Goal: Transaction & Acquisition: Download file/media

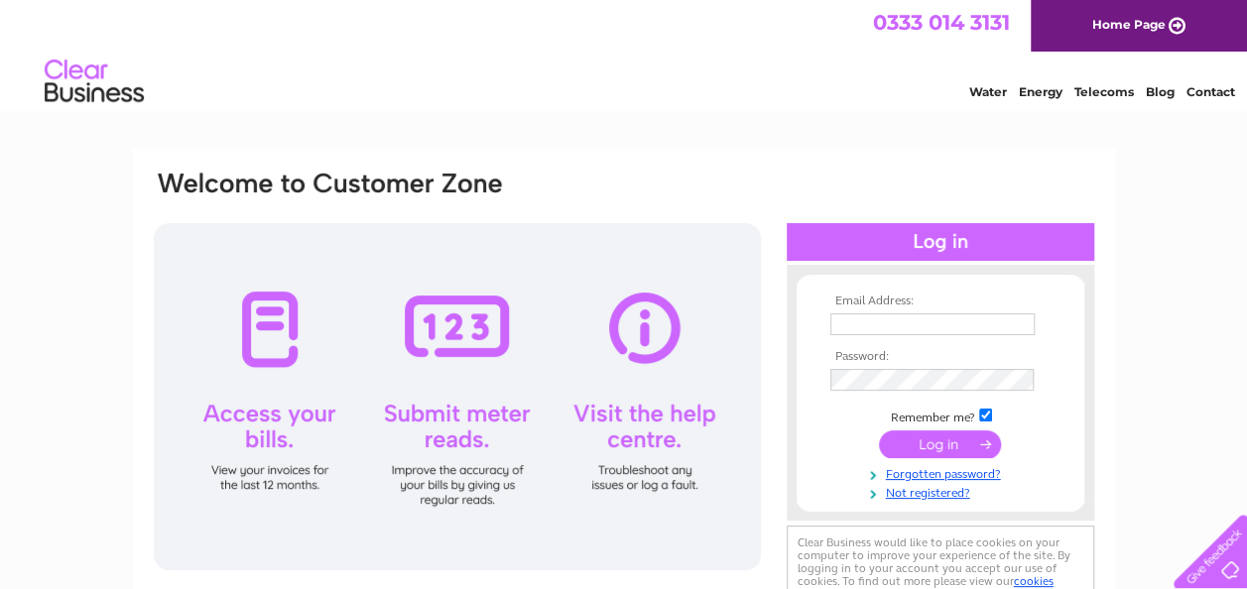
type input "[PERSON_NAME][EMAIL_ADDRESS][PERSON_NAME][DOMAIN_NAME]"
click at [960, 448] on input "submit" at bounding box center [940, 445] width 122 height 28
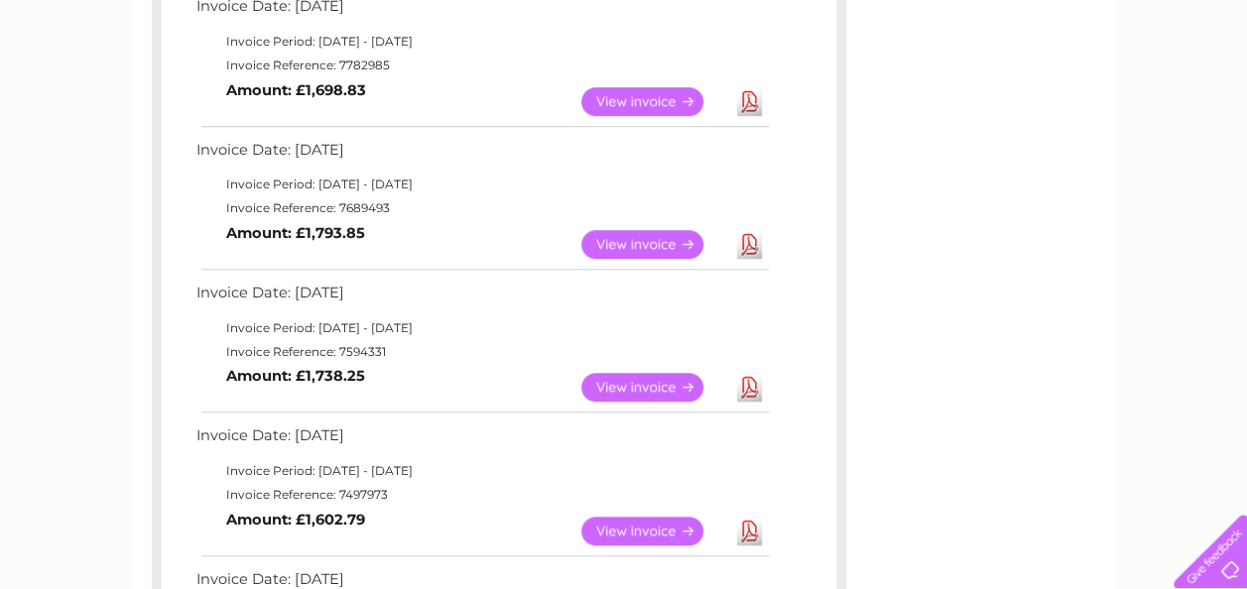
scroll to position [695, 0]
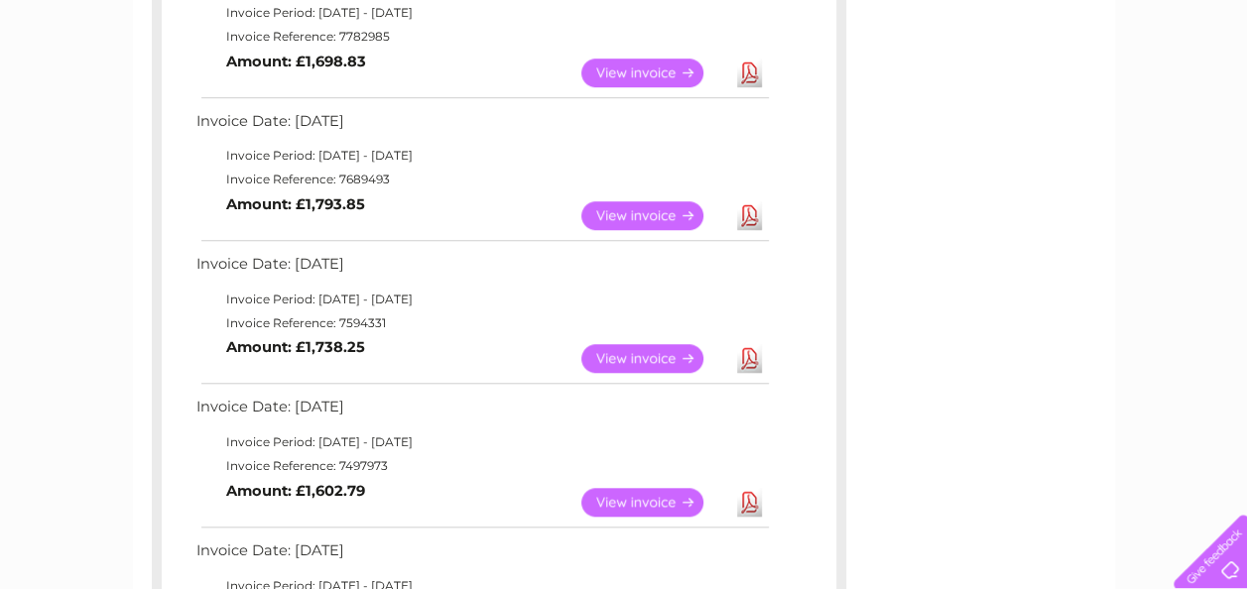
click at [750, 212] on link "Download" at bounding box center [749, 215] width 25 height 29
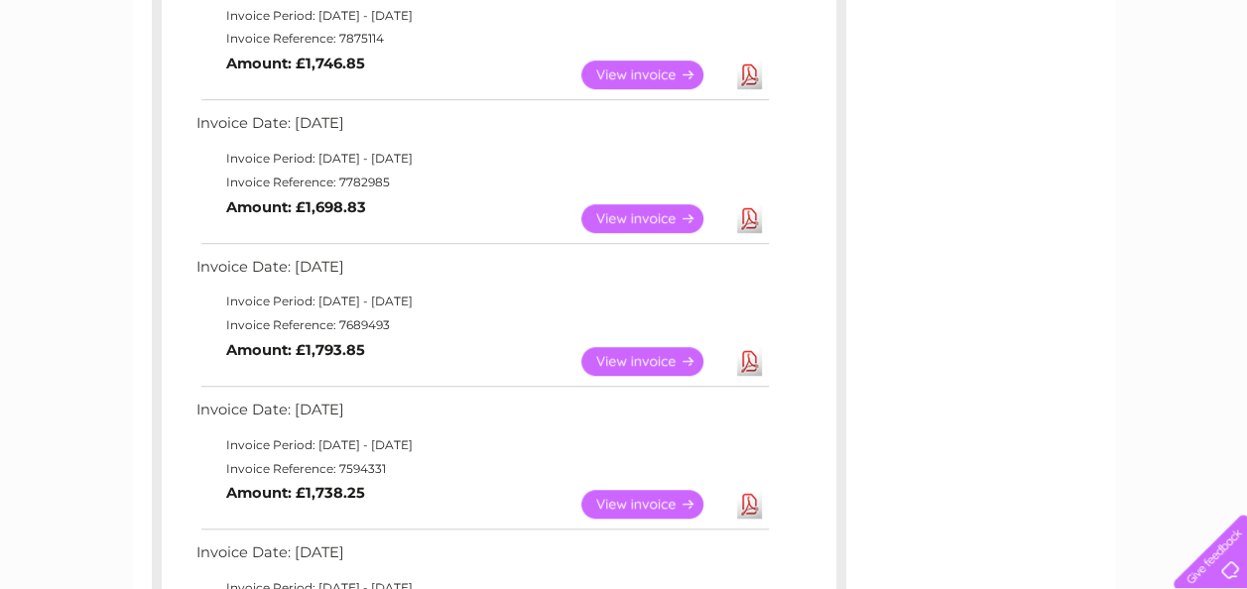
scroll to position [496, 0]
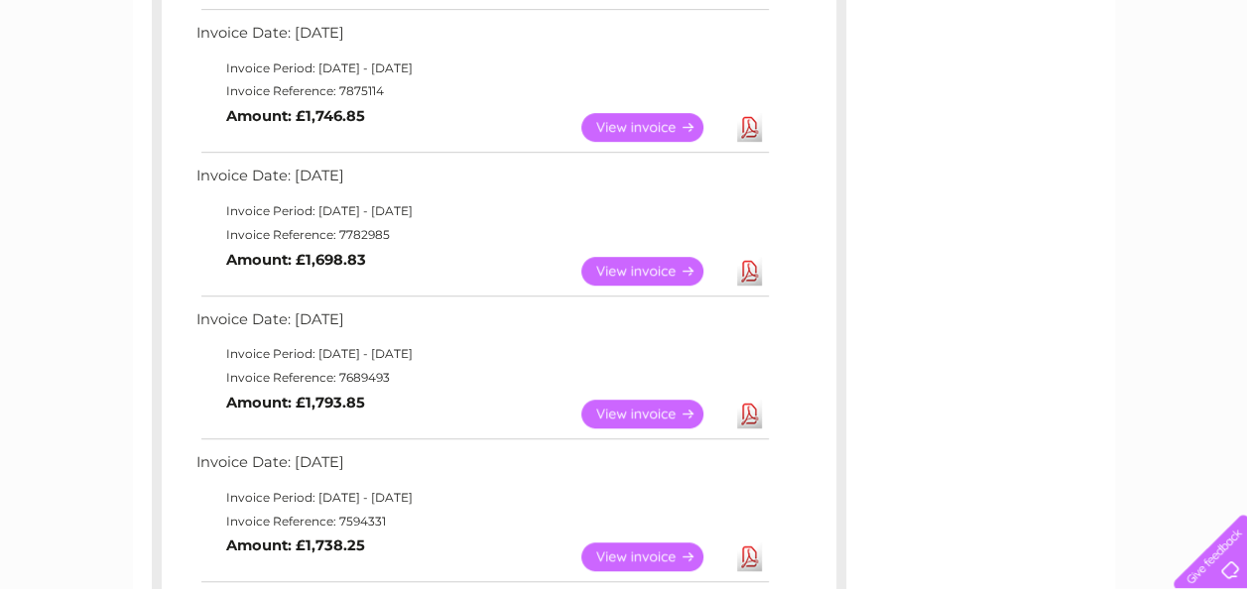
click at [749, 261] on link "Download" at bounding box center [749, 271] width 25 height 29
click at [747, 132] on link "Download" at bounding box center [749, 127] width 25 height 29
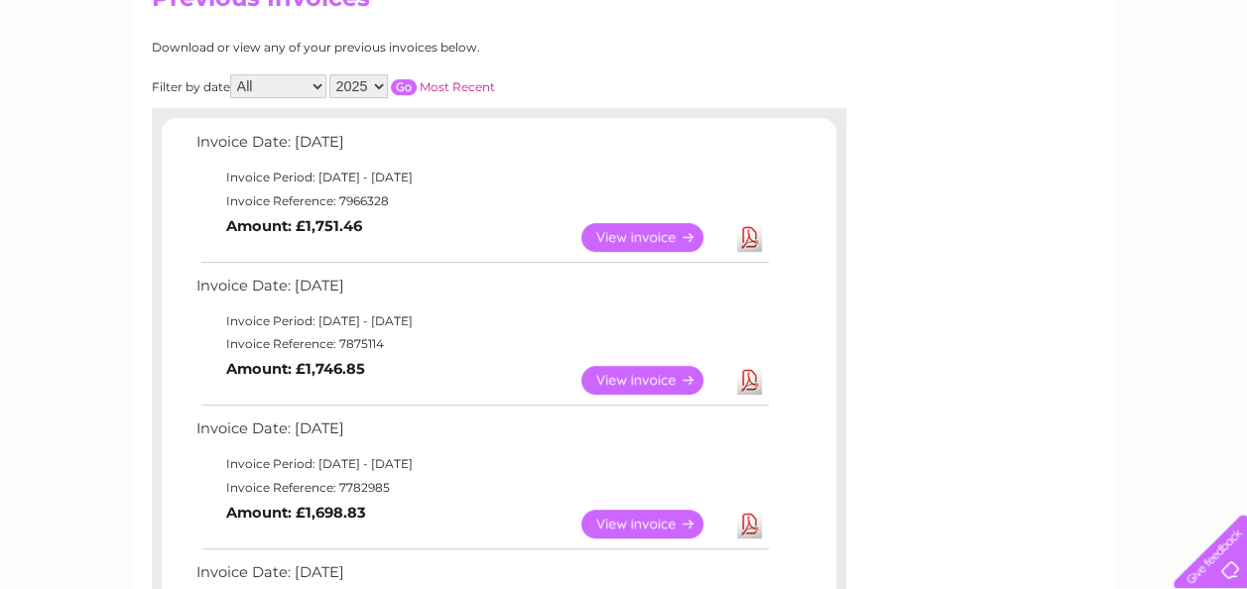
scroll to position [198, 0]
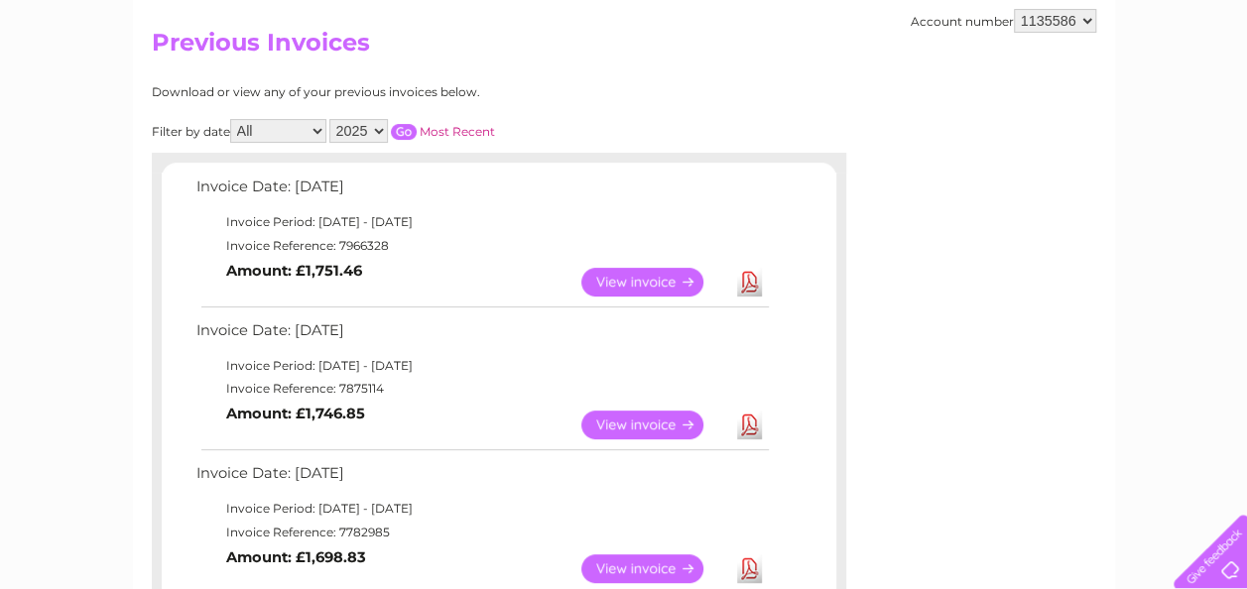
click at [744, 285] on link "Download" at bounding box center [749, 282] width 25 height 29
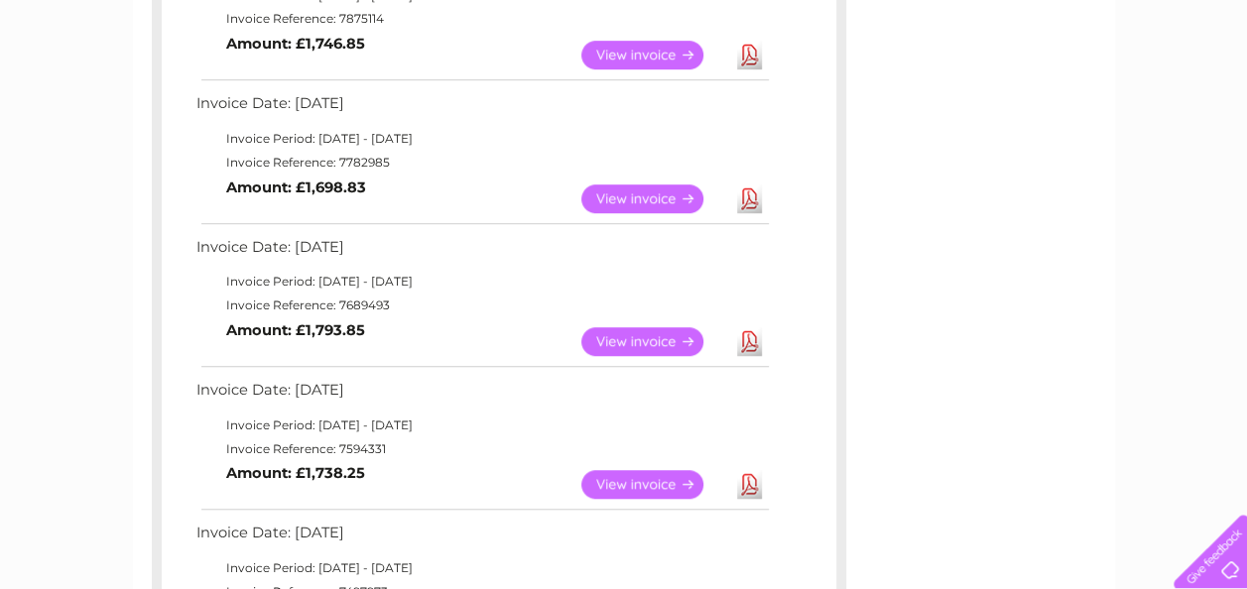
scroll to position [595, 0]
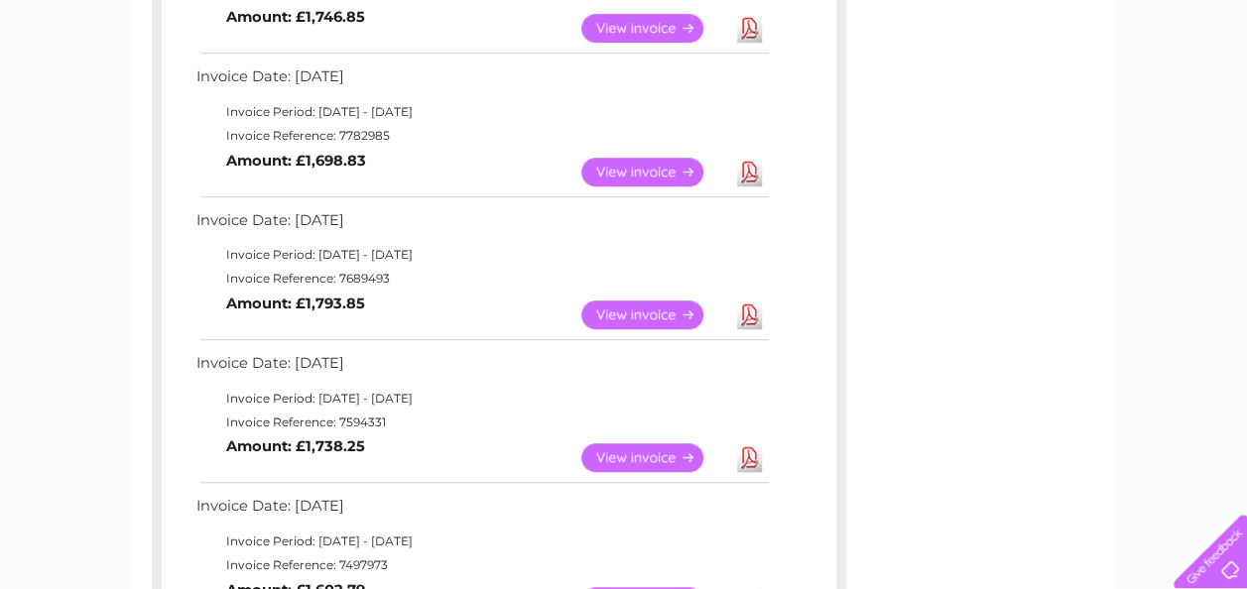
click at [756, 316] on link "Download" at bounding box center [749, 315] width 25 height 29
click at [357, 277] on td "Invoice Reference: 7689493" at bounding box center [481, 279] width 580 height 24
copy td "7689493"
click at [750, 167] on link "Download" at bounding box center [749, 172] width 25 height 29
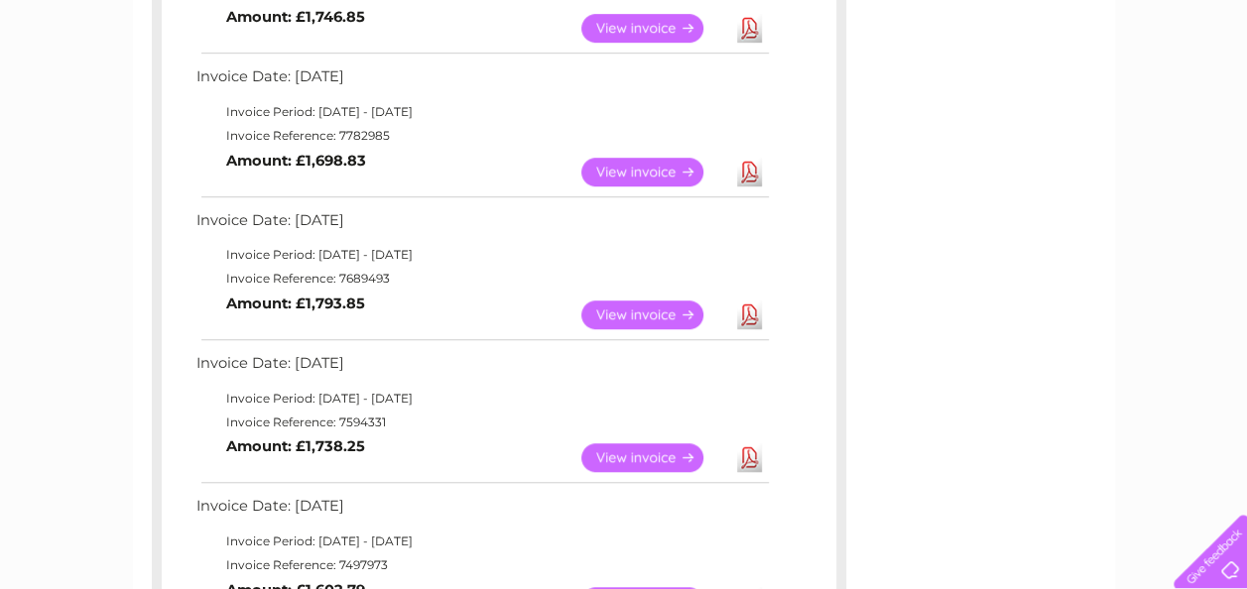
click at [355, 129] on td "Invoice Reference: 7782985" at bounding box center [481, 136] width 580 height 24
copy td "7782985"
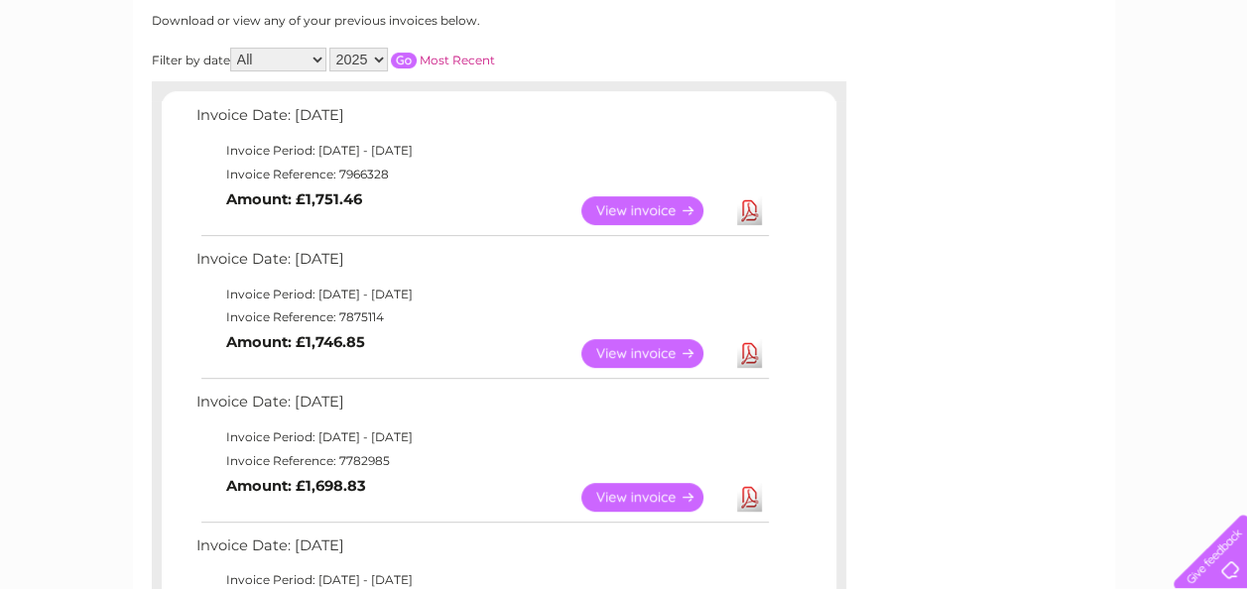
scroll to position [198, 0]
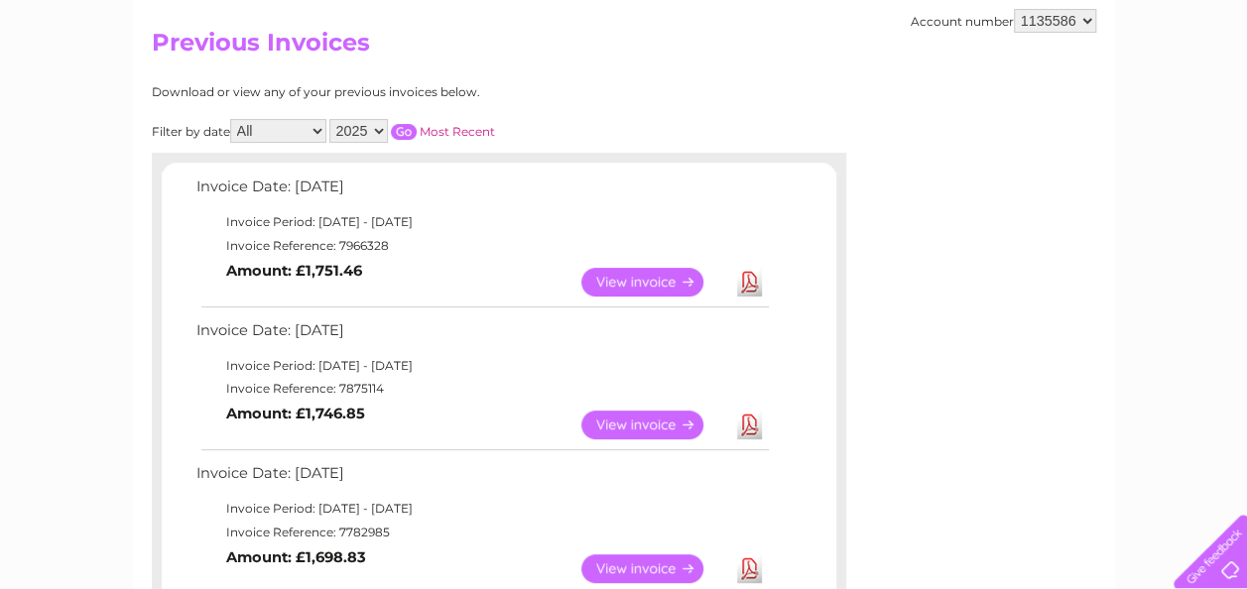
click at [745, 421] on link "Download" at bounding box center [749, 425] width 25 height 29
click at [375, 390] on td "Invoice Reference: 7875114" at bounding box center [481, 389] width 580 height 24
copy td "7875114"
click at [756, 288] on link "Download" at bounding box center [749, 282] width 25 height 29
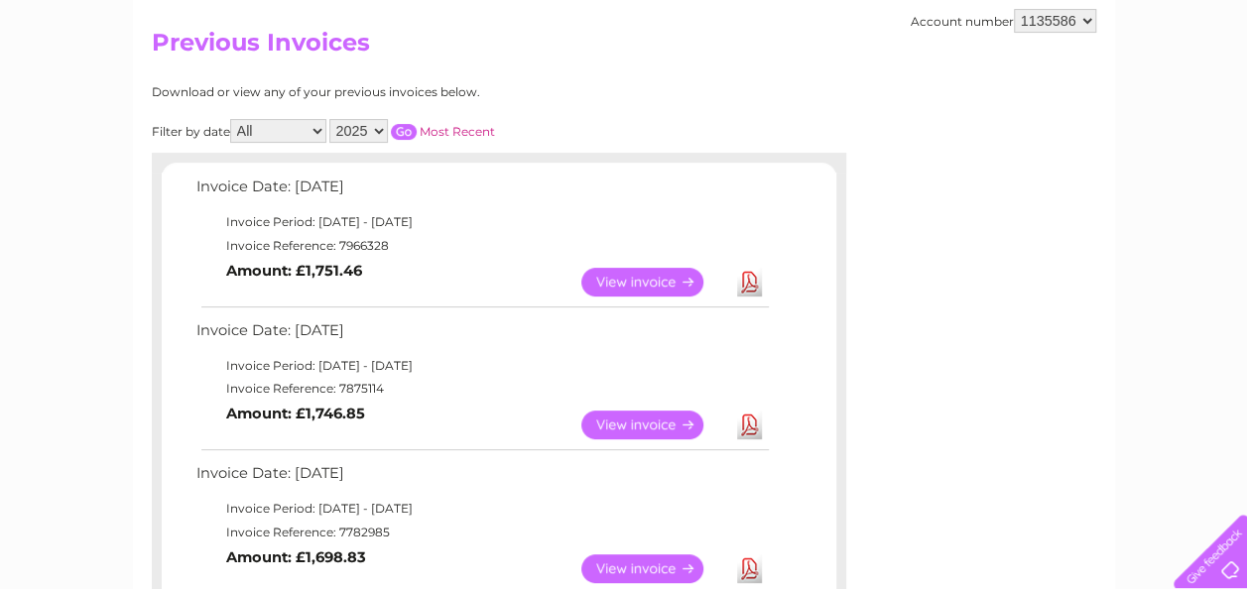
click at [357, 244] on td "Invoice Reference: 7966328" at bounding box center [481, 246] width 580 height 24
copy td "7966328"
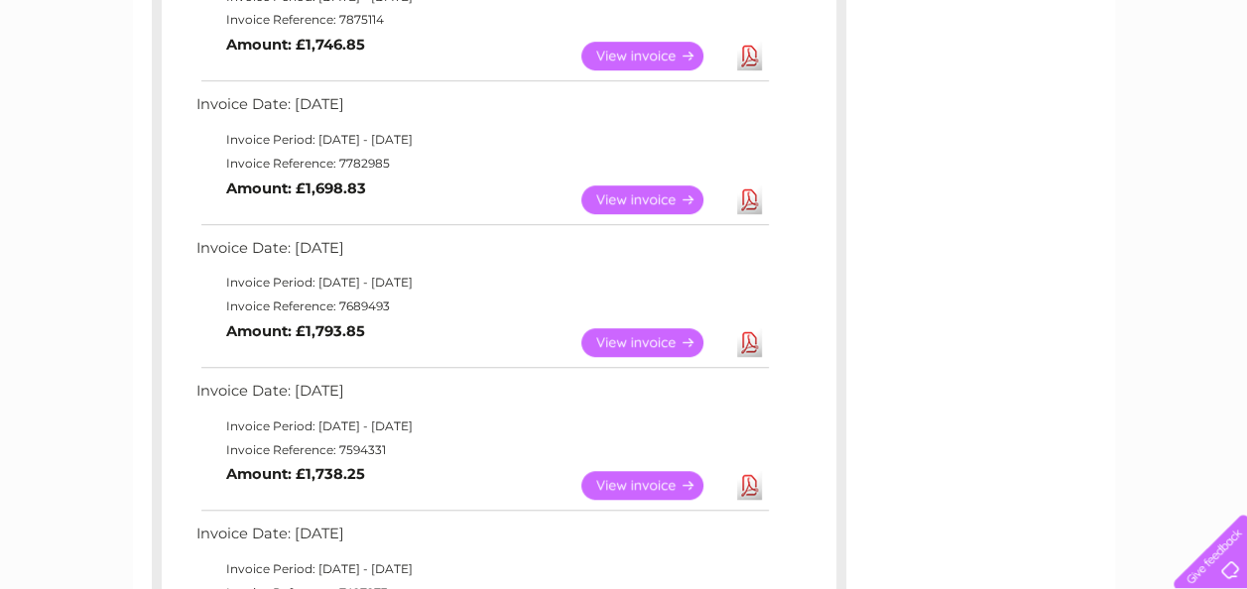
scroll to position [595, 0]
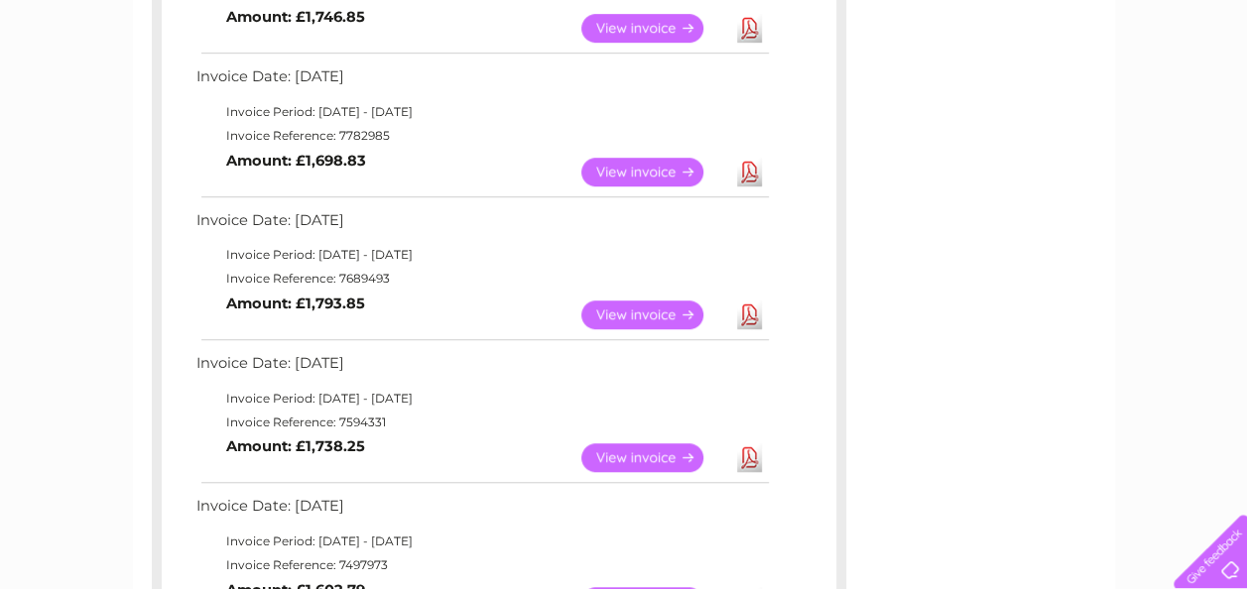
click at [363, 278] on td "Invoice Reference: 7689493" at bounding box center [481, 279] width 580 height 24
copy td "7689493"
click at [358, 138] on td "Invoice Reference: 7782985" at bounding box center [481, 136] width 580 height 24
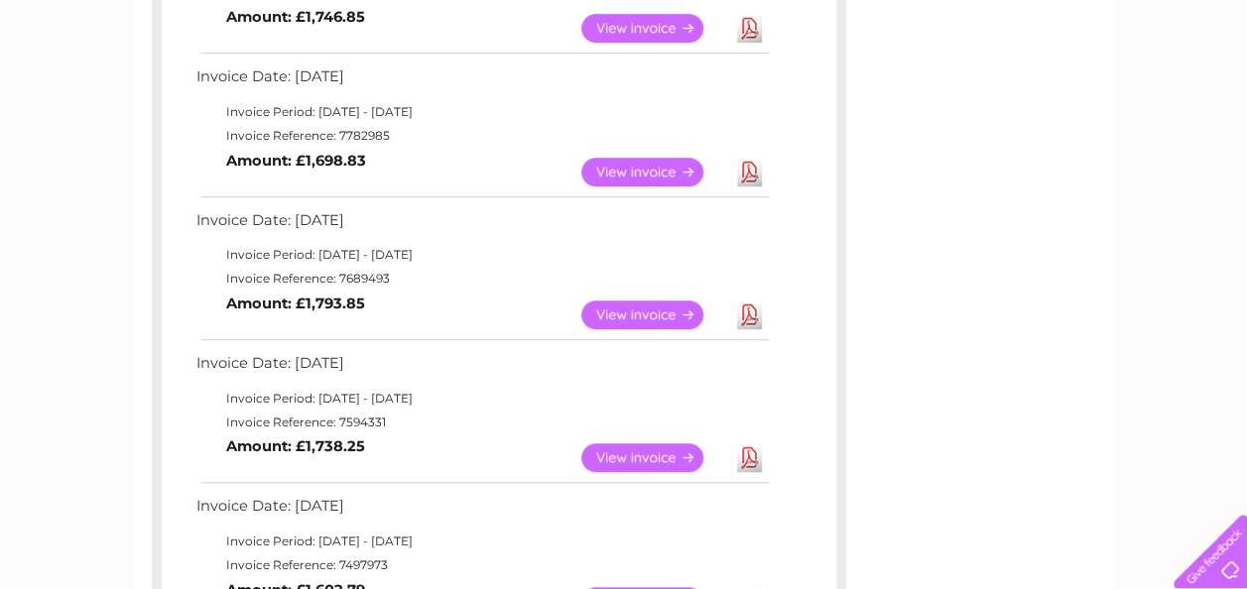
copy td "7782985"
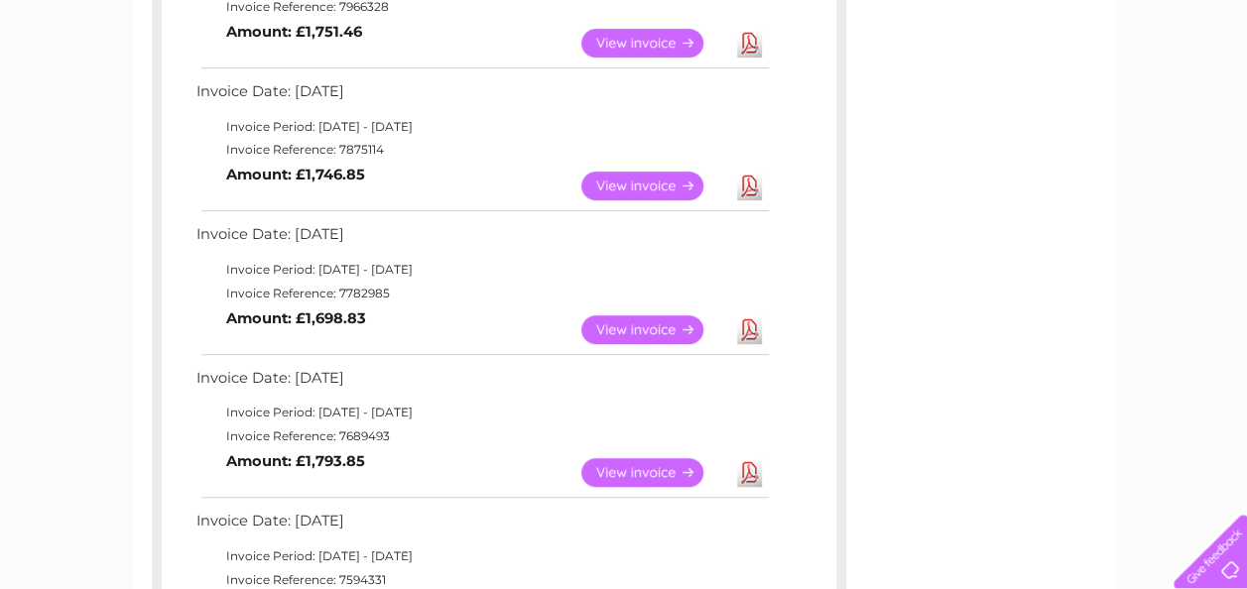
scroll to position [397, 0]
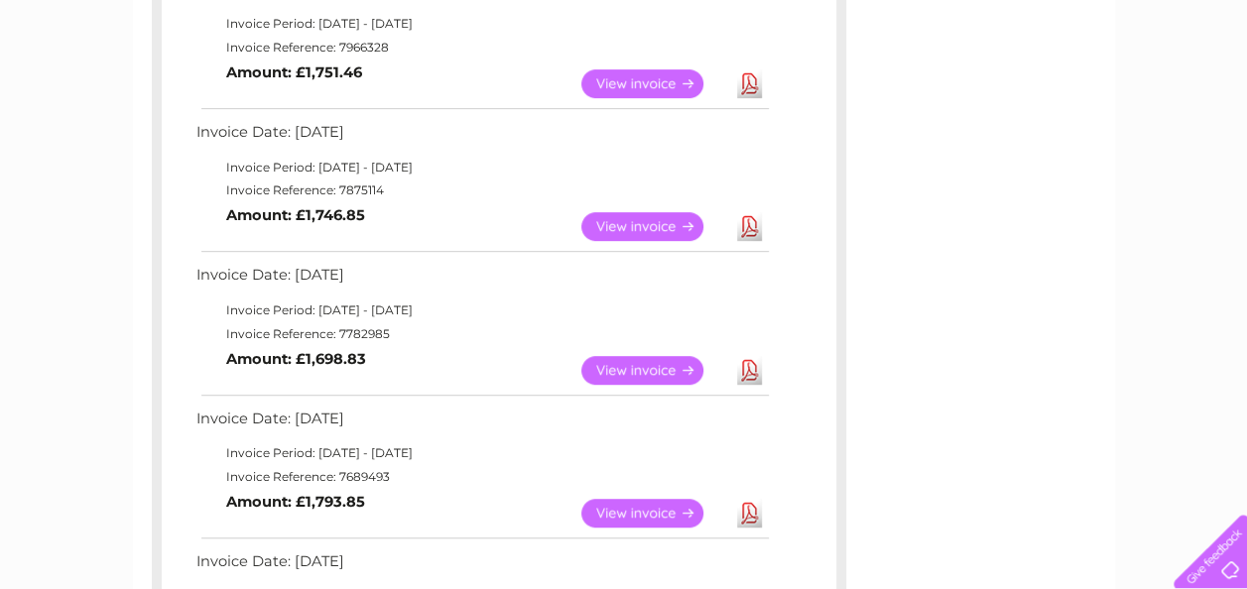
click at [358, 185] on td "Invoice Reference: 7875114" at bounding box center [481, 191] width 580 height 24
copy td "7875114"
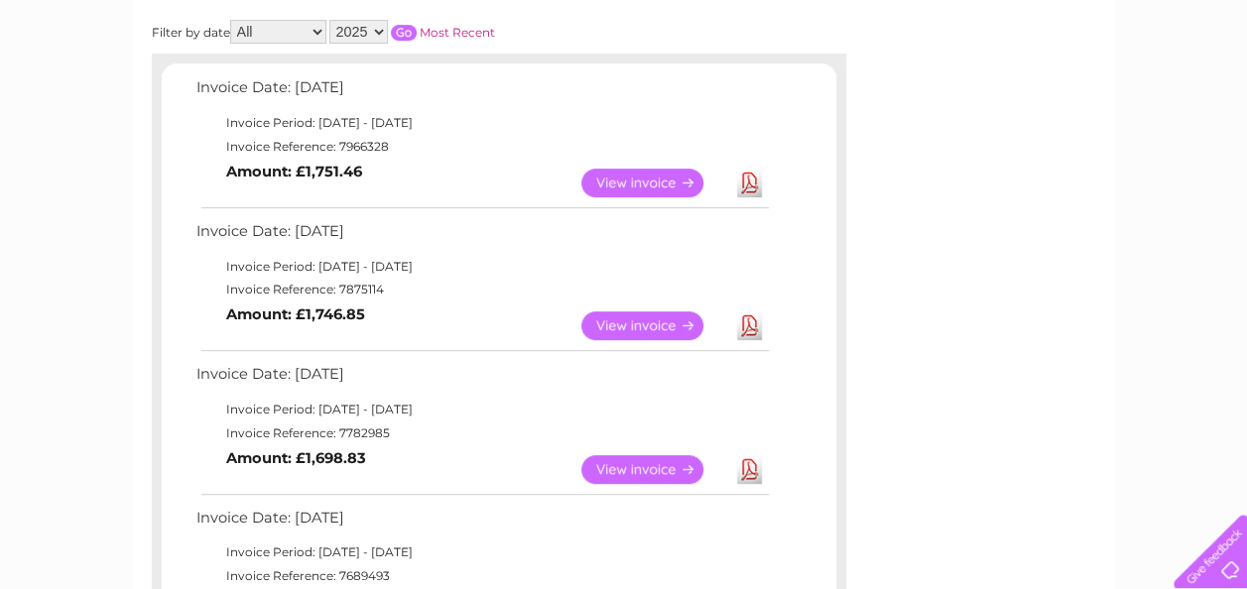
click at [355, 149] on td "Invoice Reference: 7966328" at bounding box center [481, 147] width 580 height 24
copy td "7966328"
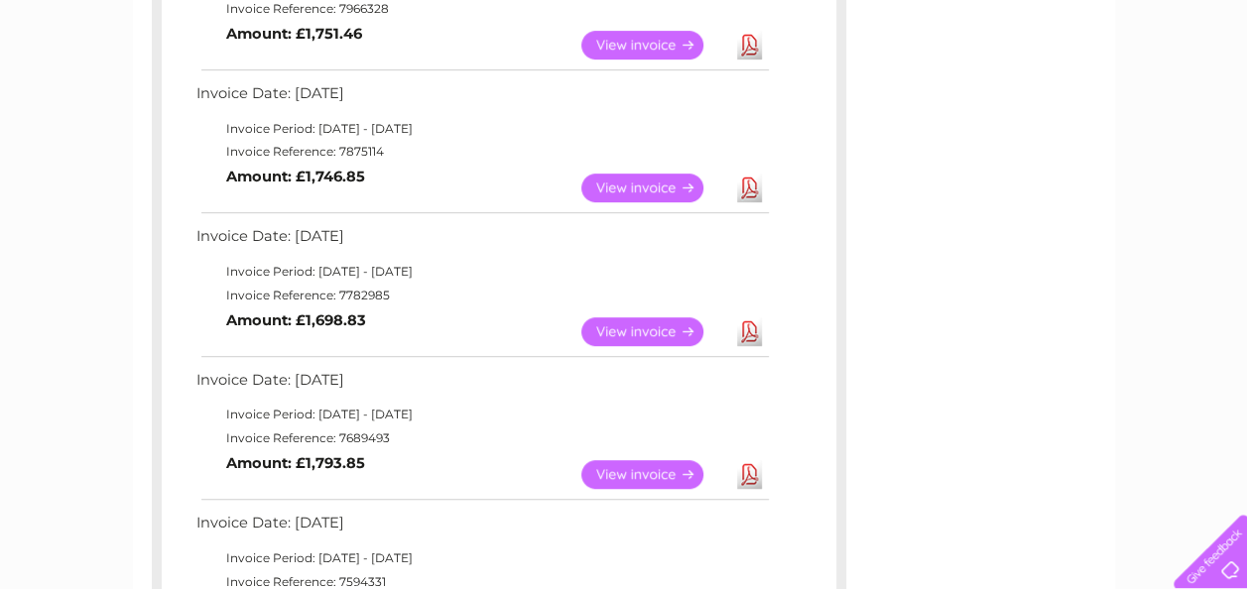
scroll to position [595, 0]
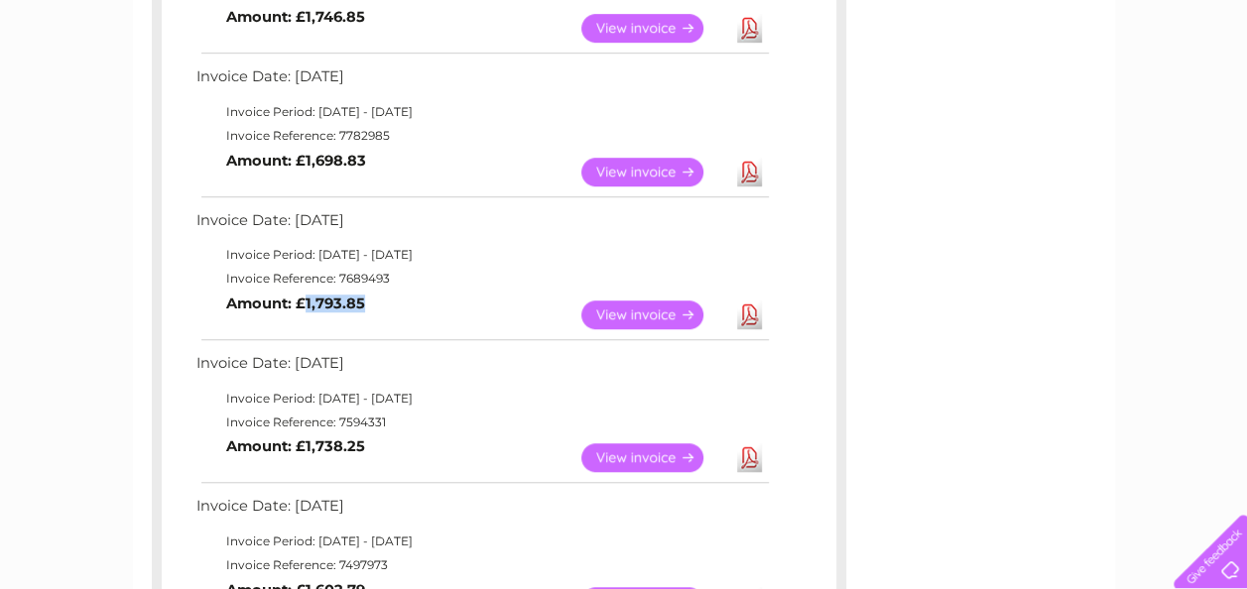
drag, startPoint x: 306, startPoint y: 304, endPoint x: 367, endPoint y: 308, distance: 61.6
click at [367, 308] on td "View Download Amount: £1,793.85" at bounding box center [481, 315] width 580 height 49
copy b "1,793.85"
drag, startPoint x: 308, startPoint y: 155, endPoint x: 372, endPoint y: 163, distance: 65.0
click at [372, 163] on td "View Download Amount: £1,698.83" at bounding box center [481, 172] width 580 height 49
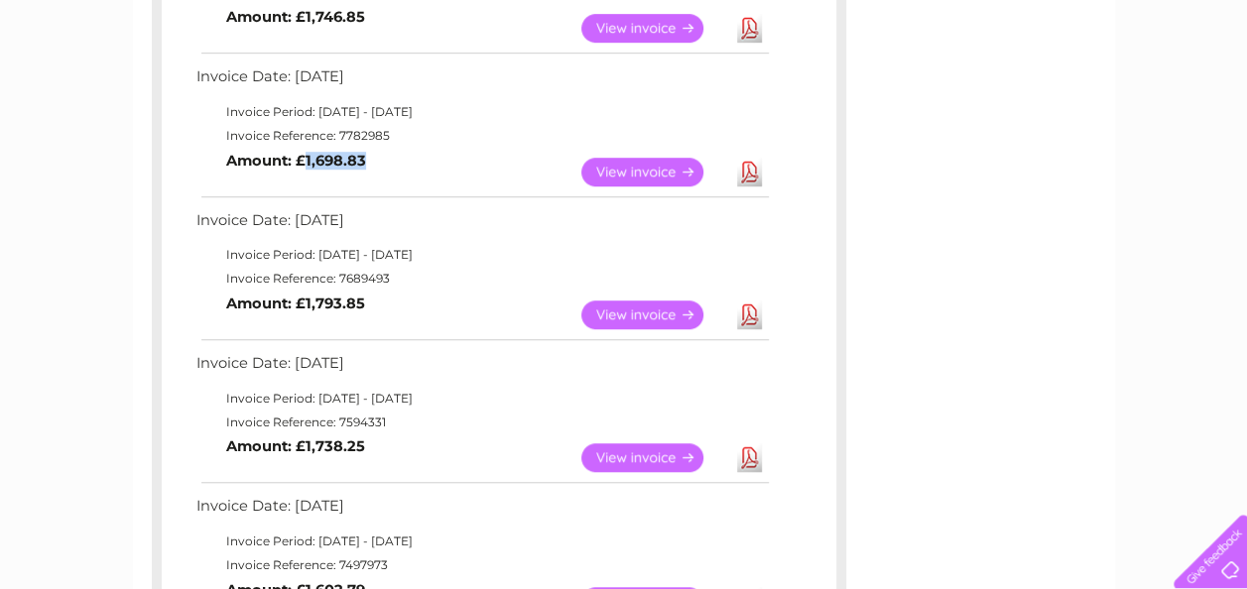
copy b "1,698.83"
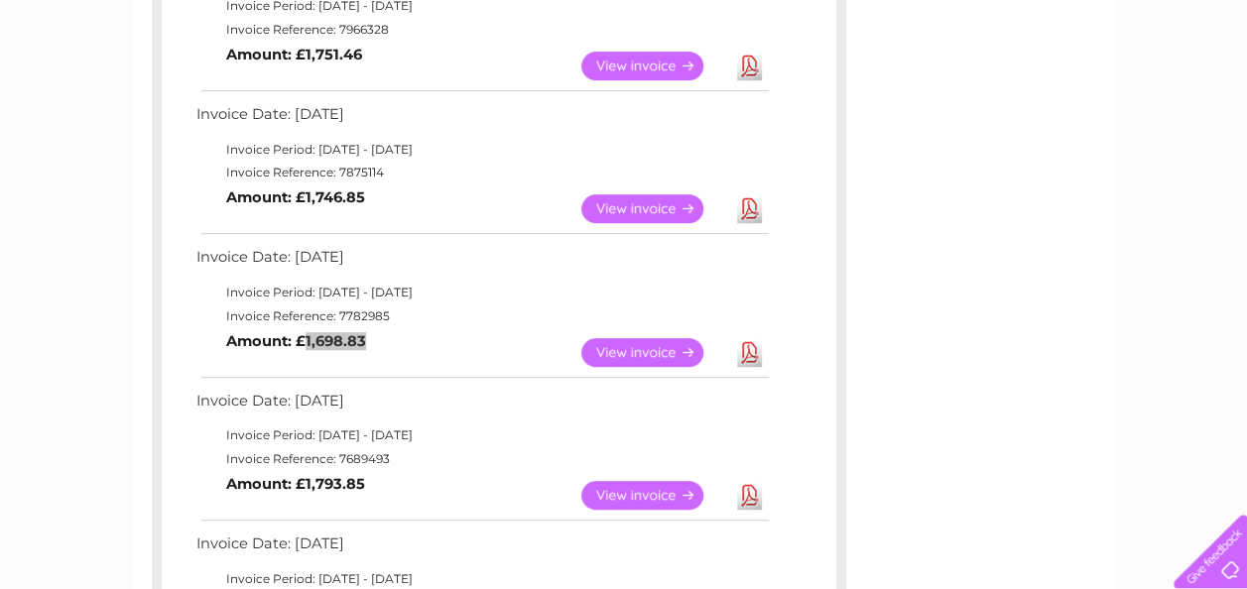
scroll to position [298, 0]
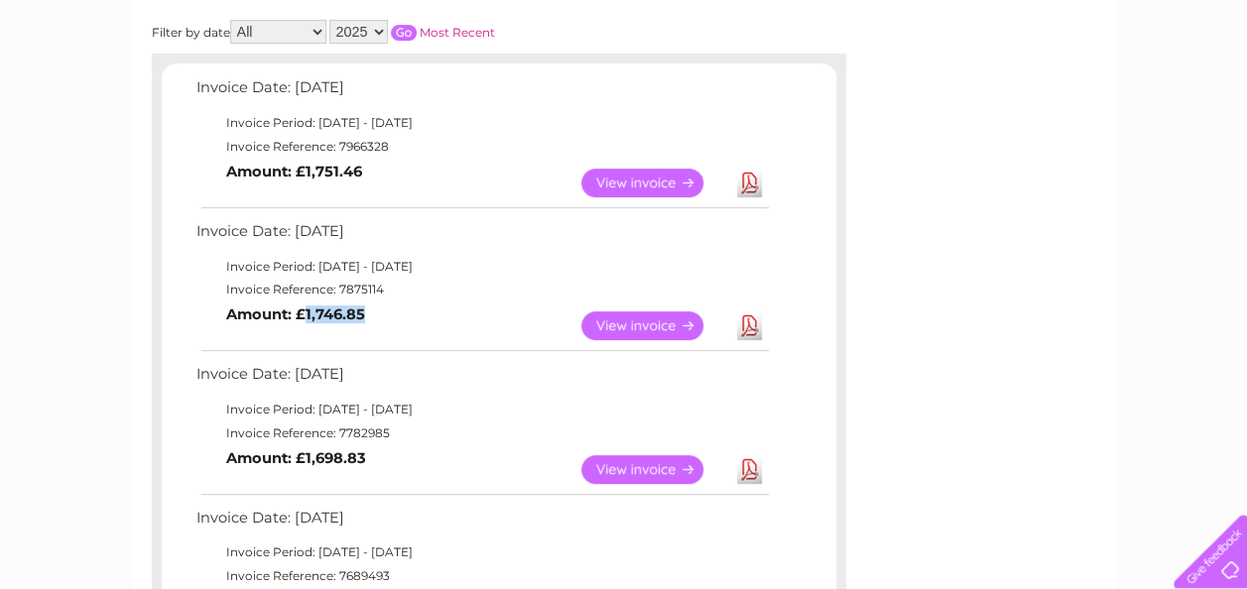
drag, startPoint x: 307, startPoint y: 310, endPoint x: 362, endPoint y: 316, distance: 55.9
click at [362, 316] on b "Amount: £1,746.85" at bounding box center [295, 315] width 139 height 18
drag, startPoint x: 306, startPoint y: 170, endPoint x: 361, endPoint y: 172, distance: 55.6
click at [361, 172] on td "View Download Amount: £1,751.46" at bounding box center [481, 183] width 580 height 49
click at [642, 187] on link "View" at bounding box center [654, 183] width 146 height 29
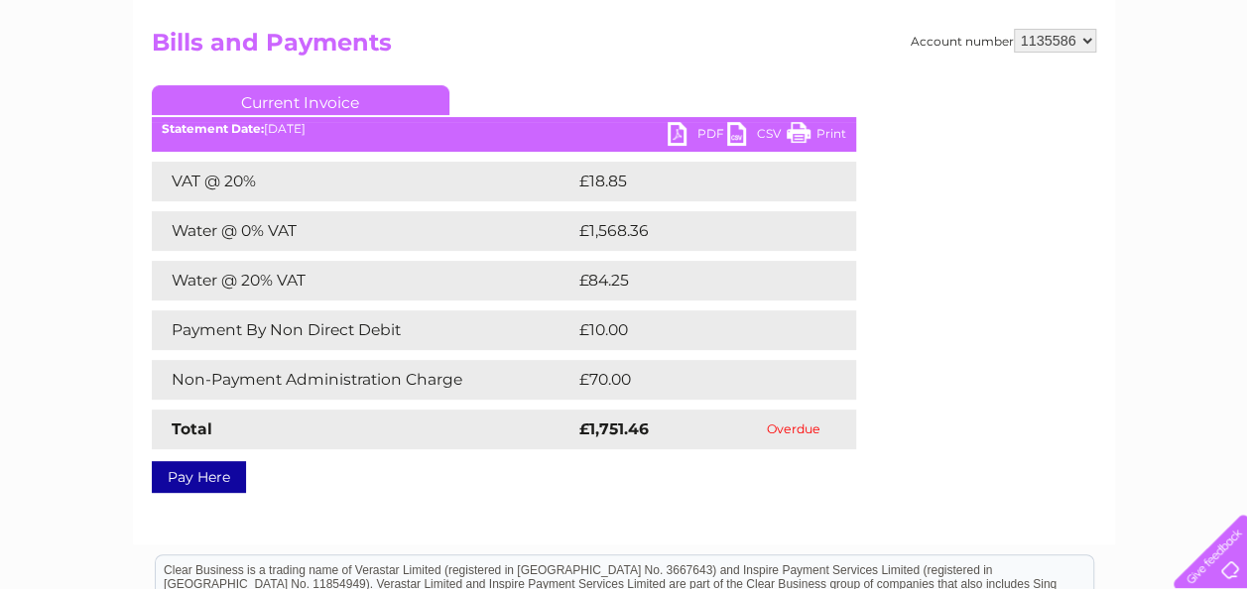
scroll to position [508, 0]
